Goal: Communication & Community: Connect with others

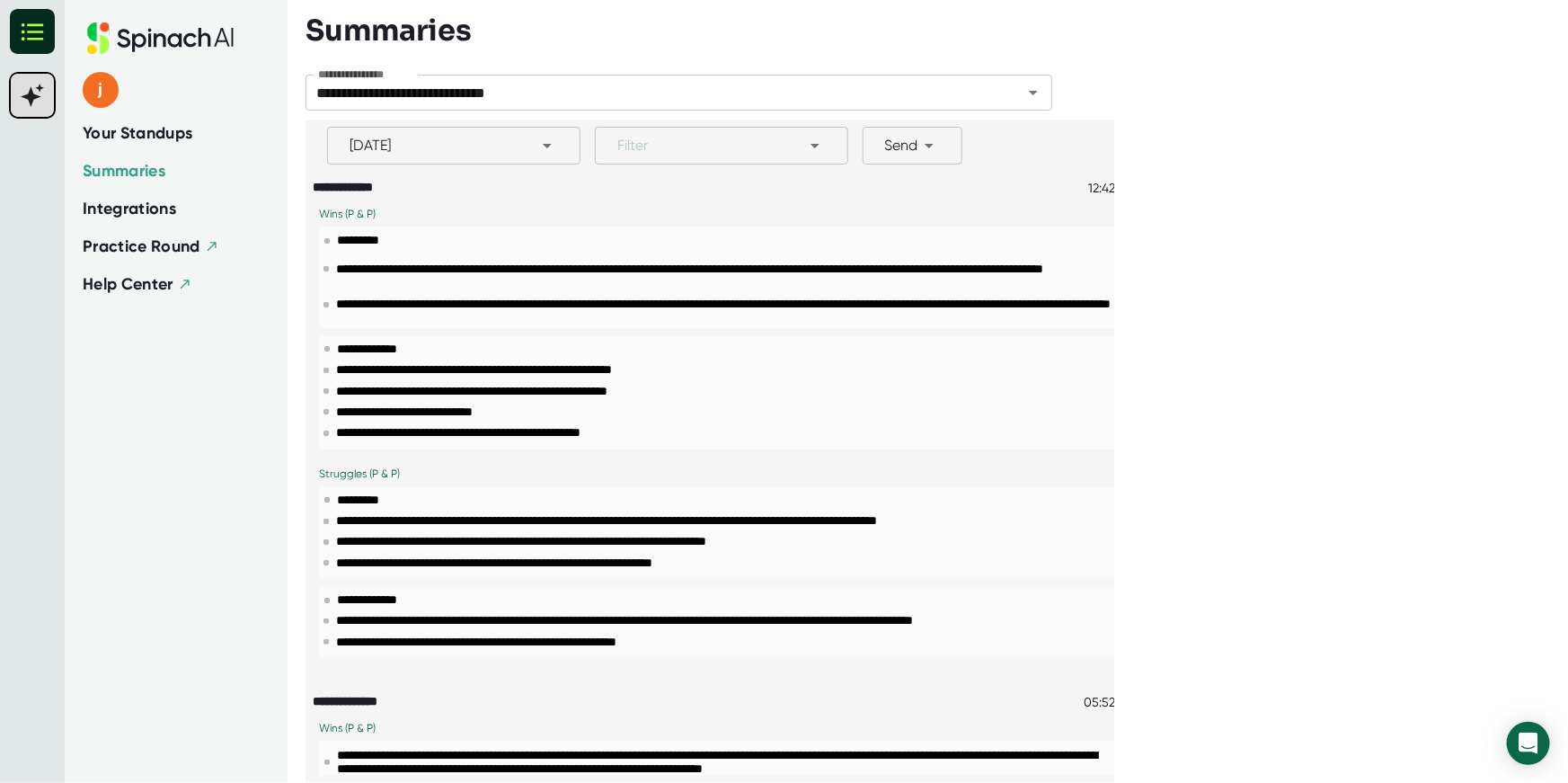
click at [168, 137] on span "Your Standups" at bounding box center [138, 133] width 111 height 24
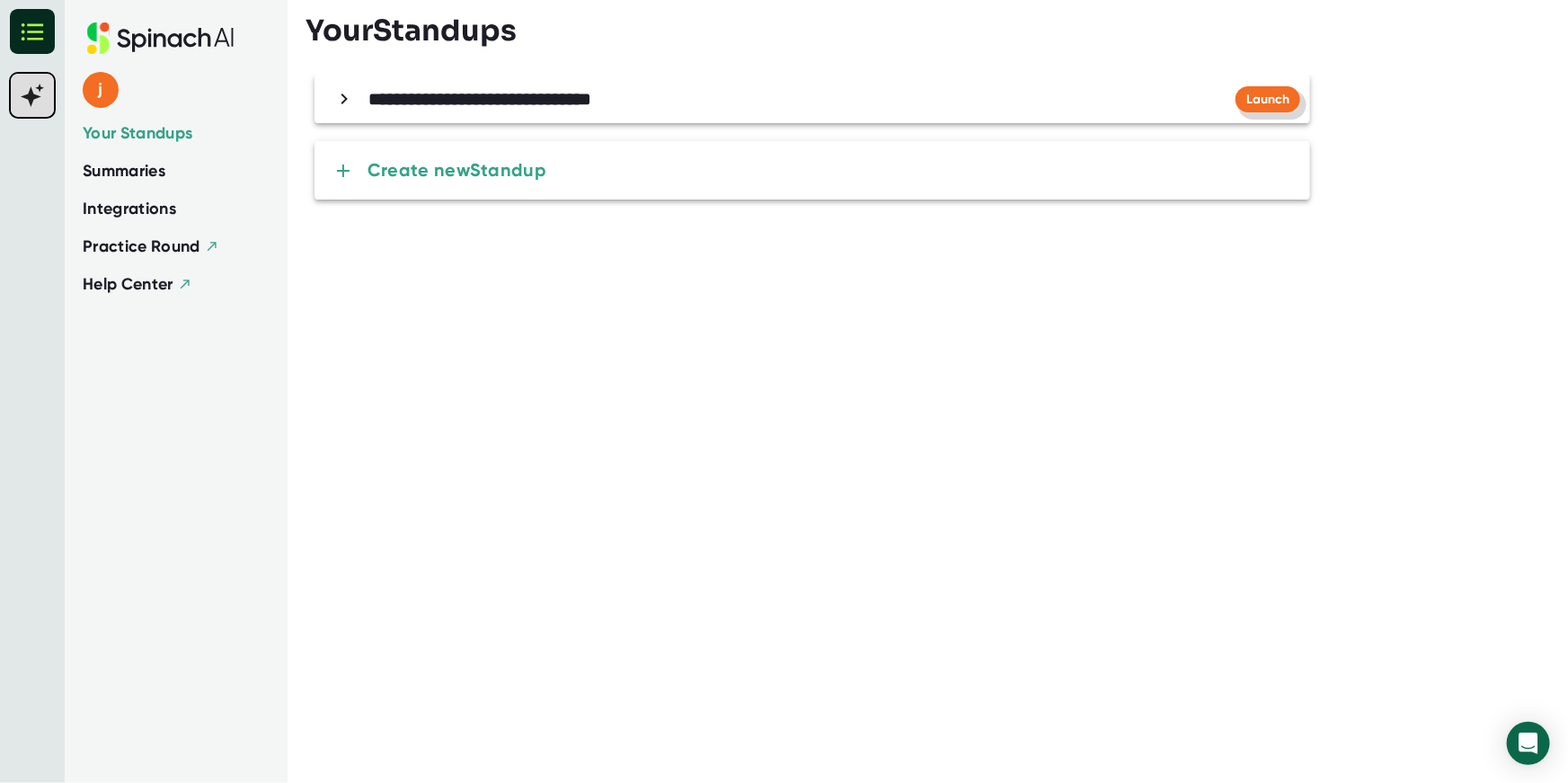
click at [1273, 101] on span "Launch" at bounding box center [1268, 100] width 43 height 15
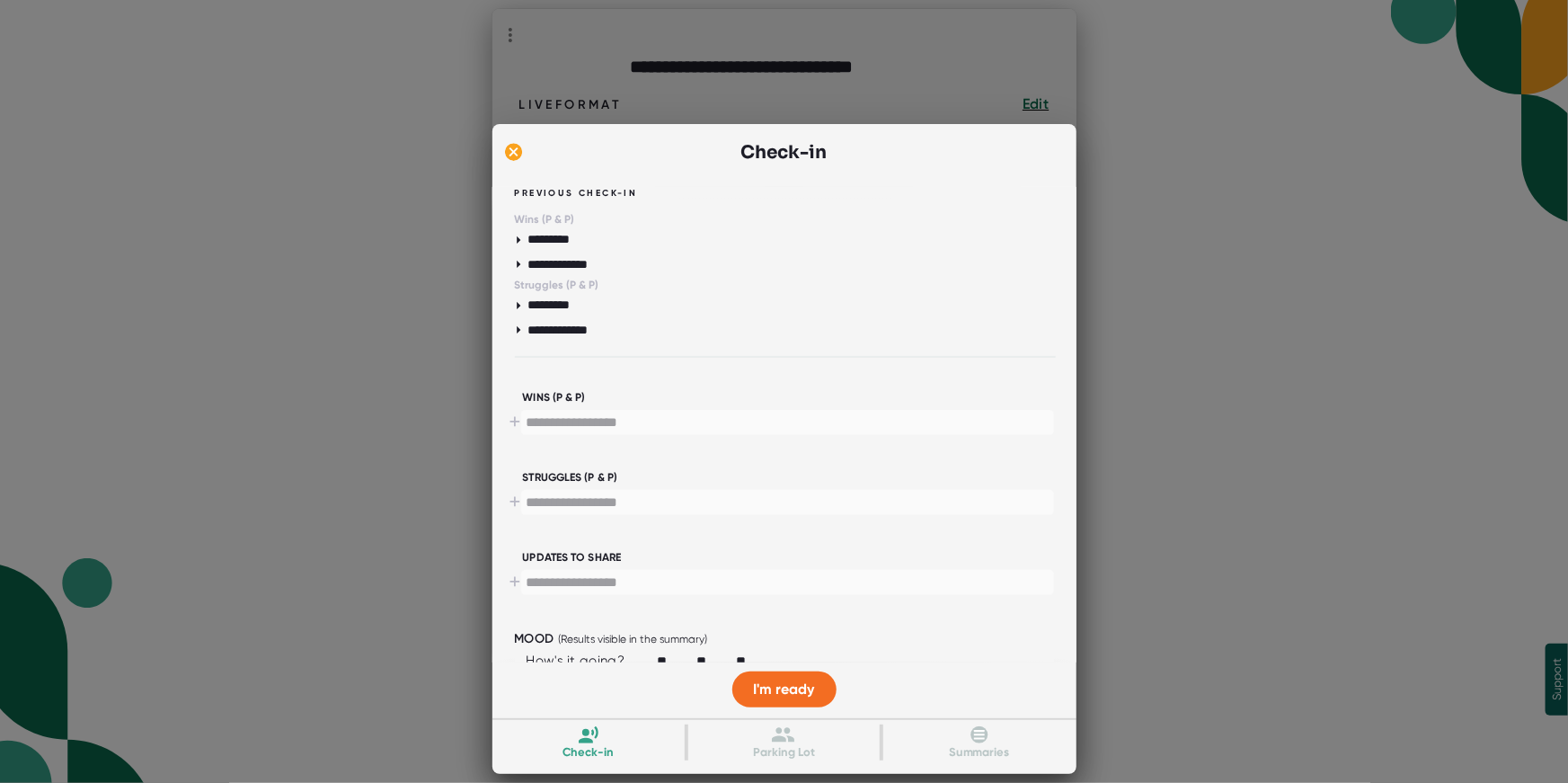
scroll to position [25, 0]
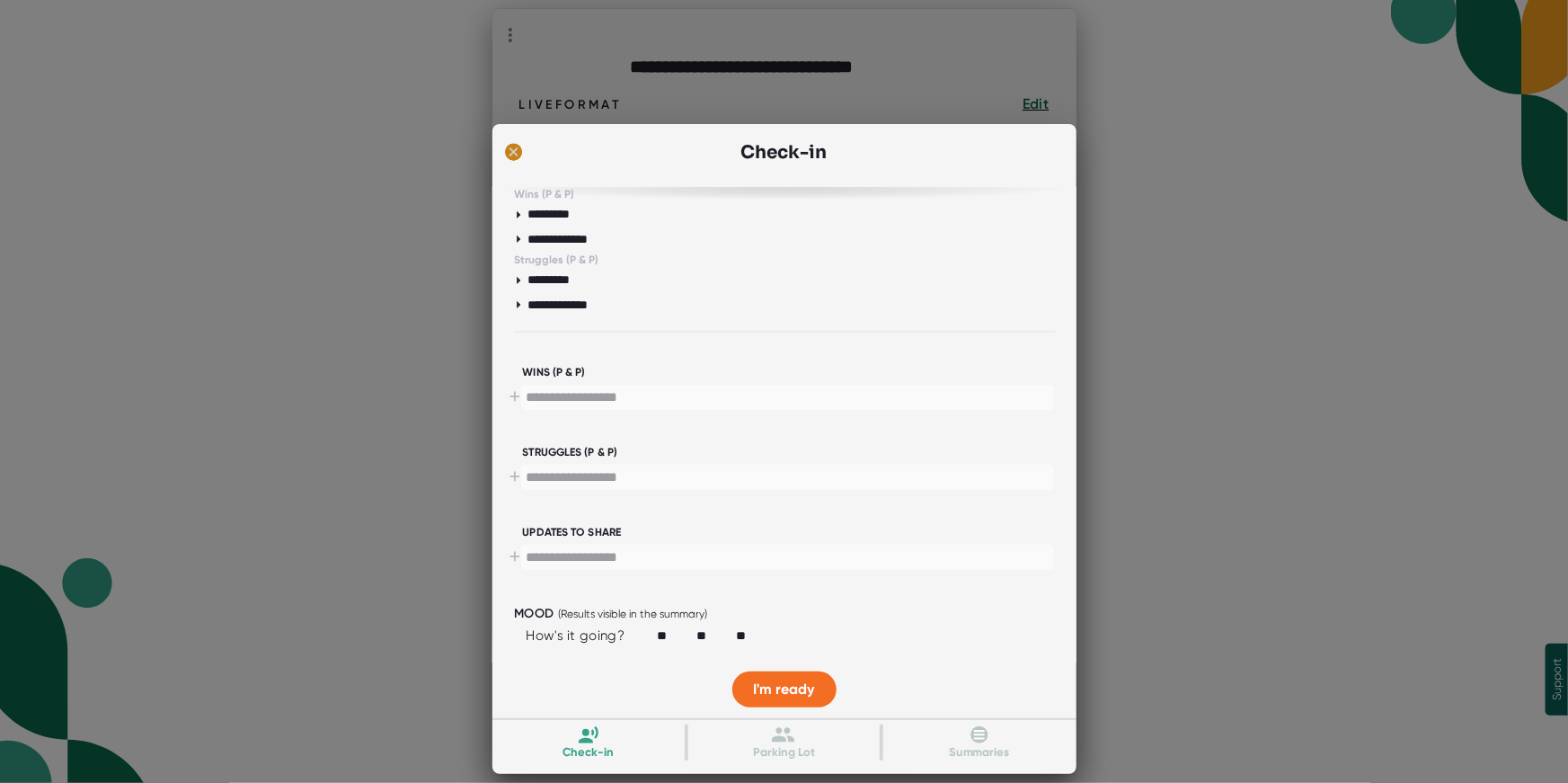
click at [518, 154] on ellipse at bounding box center [513, 151] width 17 height 18
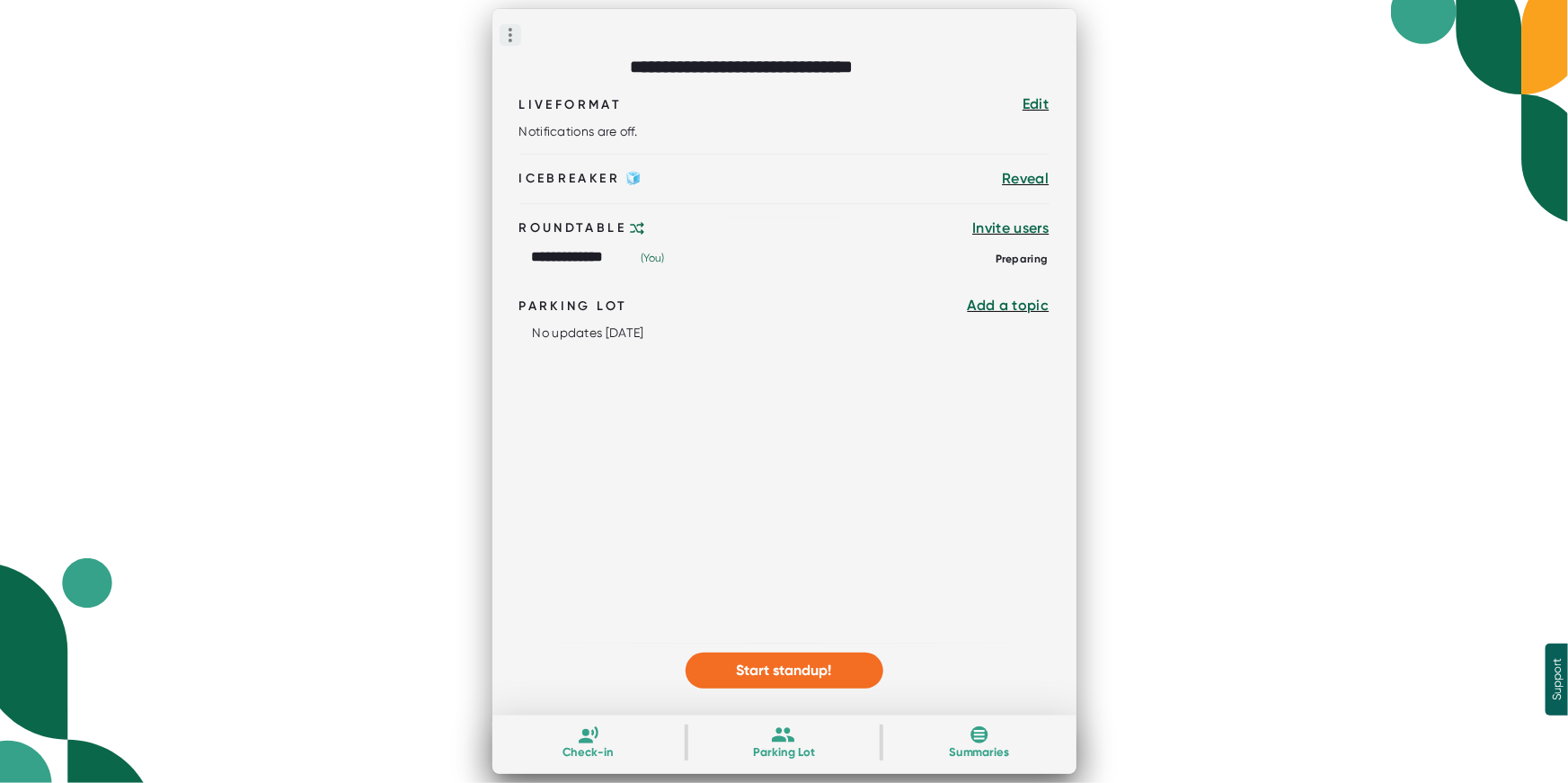
click at [509, 33] on icon at bounding box center [510, 35] width 22 height 22
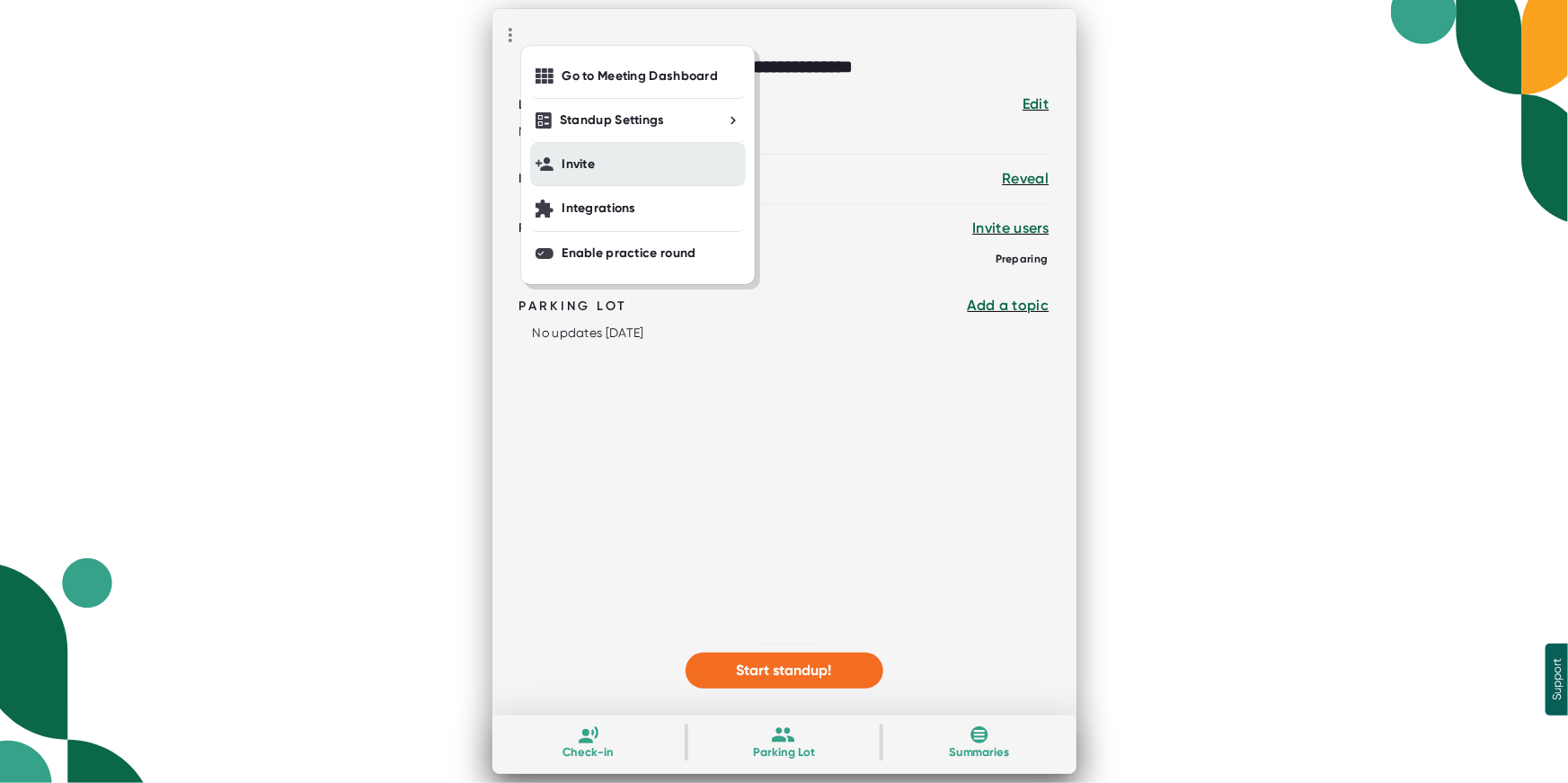
click at [571, 162] on div "Invite" at bounding box center [577, 164] width 33 height 16
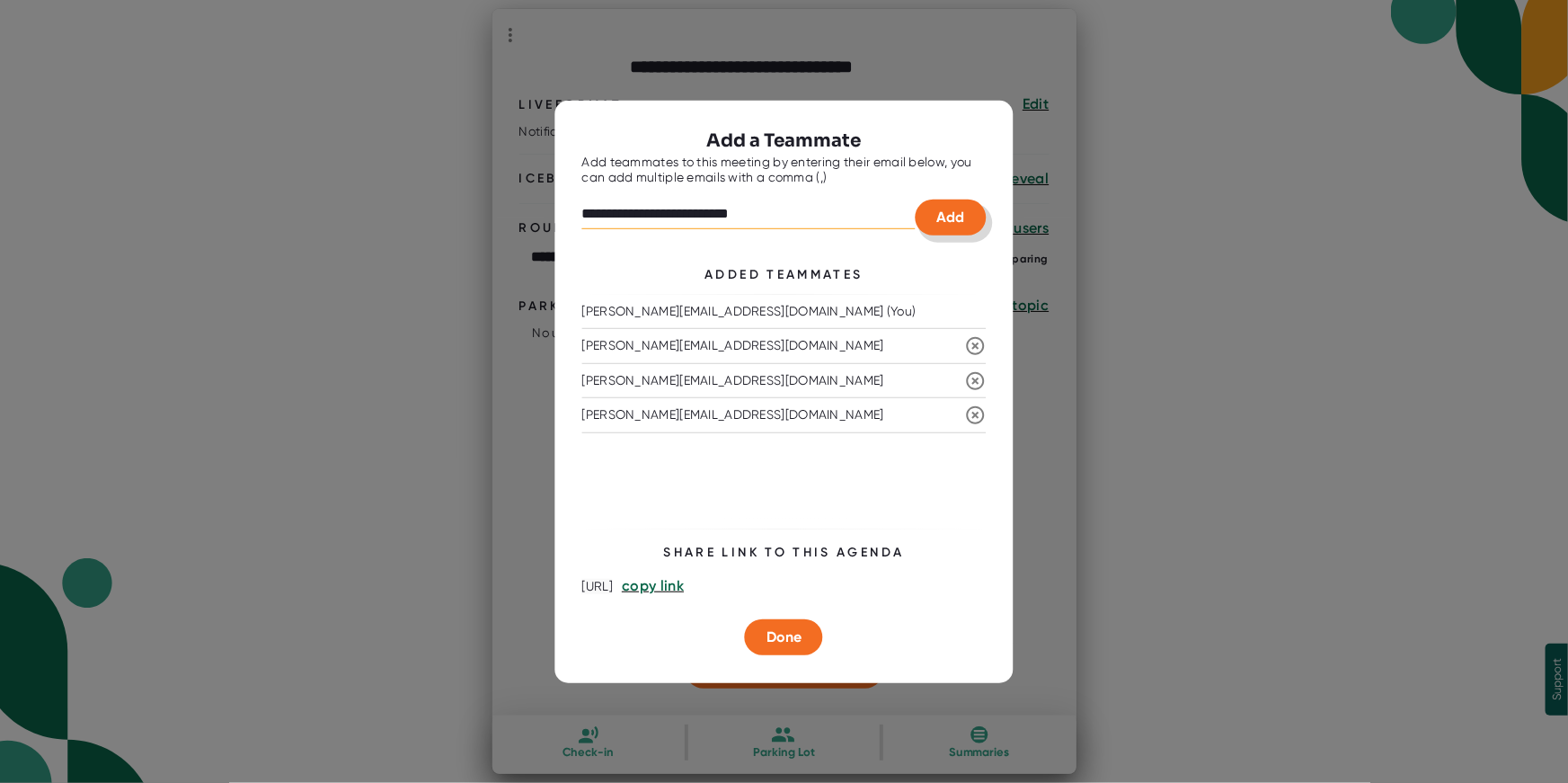
type input "**********"
click at [969, 225] on button "Add" at bounding box center [951, 217] width 71 height 36
click at [683, 584] on span "copy link" at bounding box center [653, 586] width 62 height 17
click at [1375, 445] on div at bounding box center [784, 391] width 1568 height 783
